Goal: Obtain resource: Obtain resource

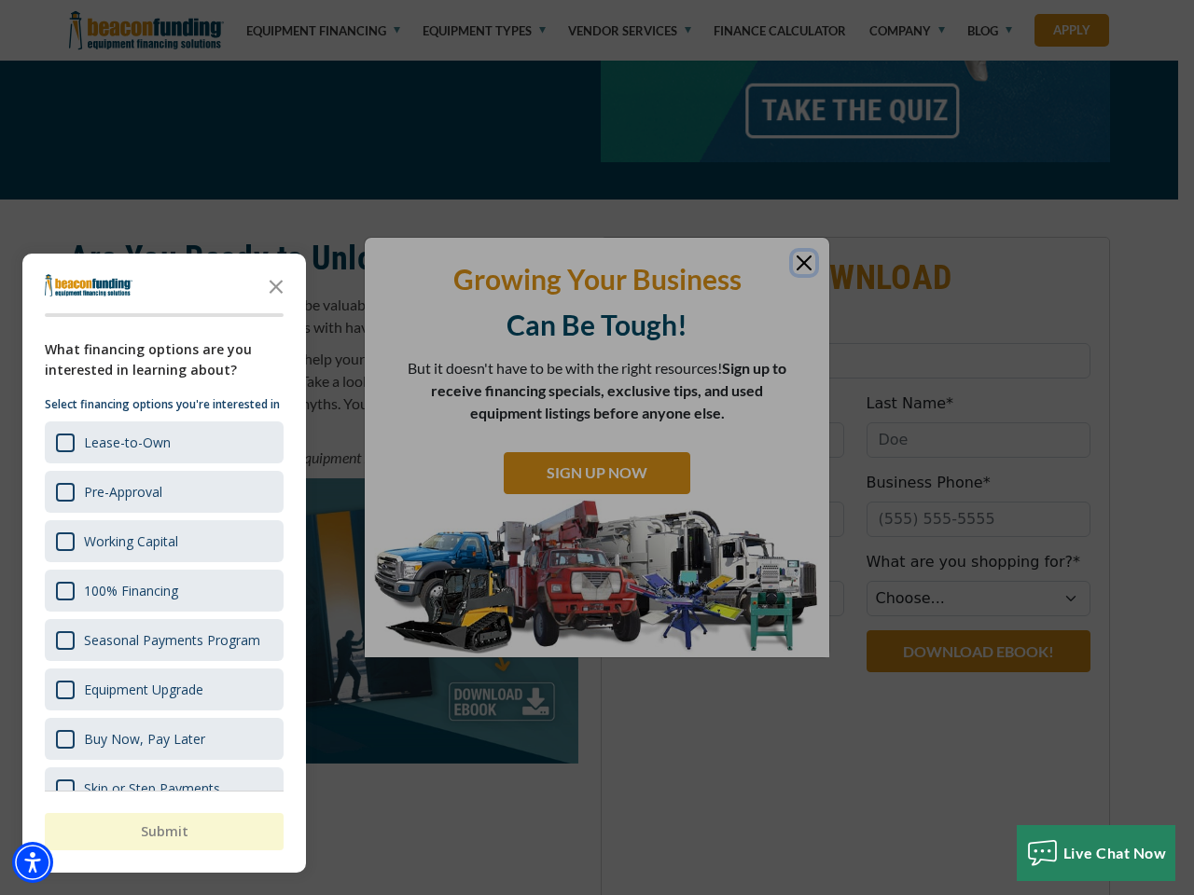
click at [597, 190] on div "button" at bounding box center [597, 447] width 1194 height 895
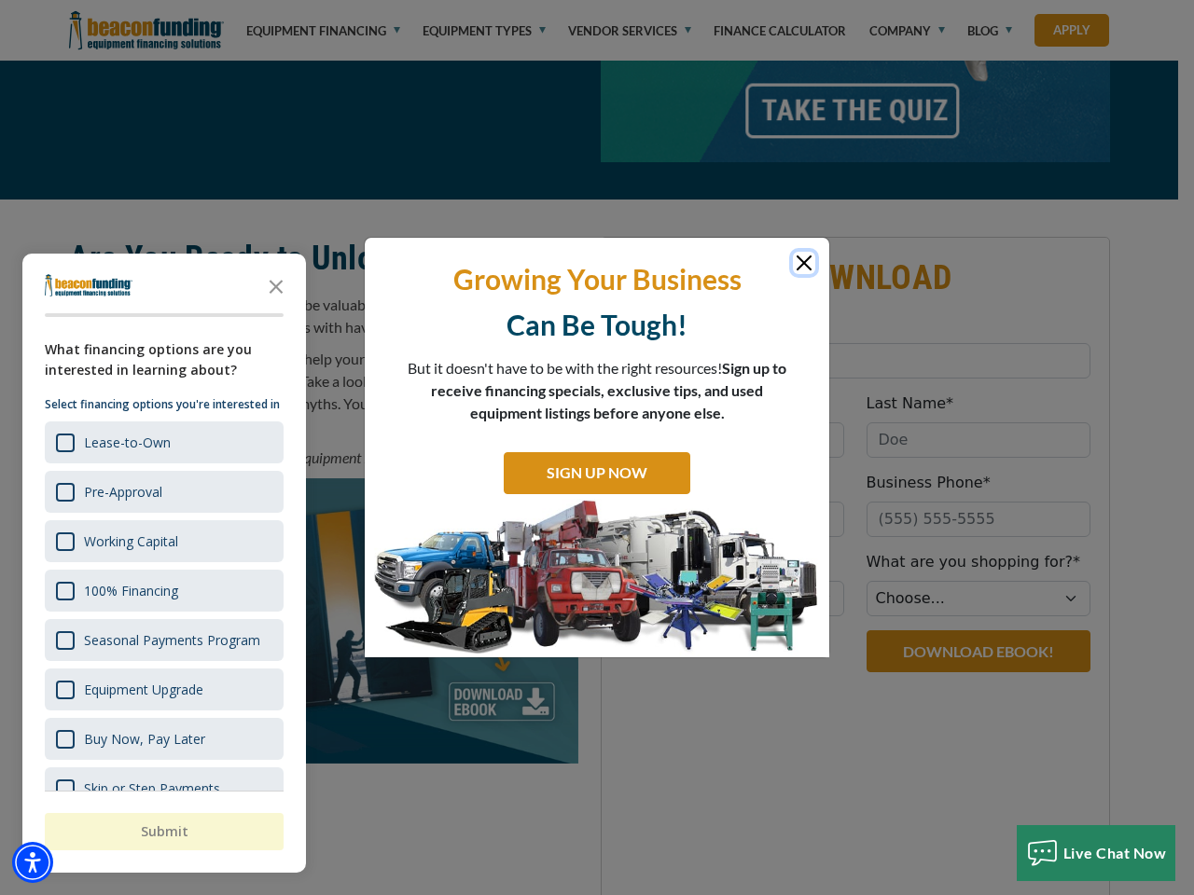
click at [33, 863] on img "Accessibility Menu" at bounding box center [32, 862] width 41 height 41
